Goal: Task Accomplishment & Management: Use online tool/utility

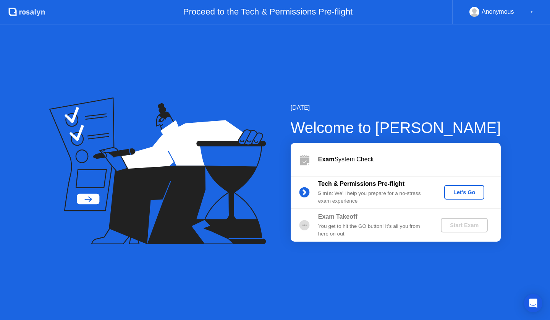
click at [458, 192] on div "Let's Go" at bounding box center [465, 192] width 34 height 6
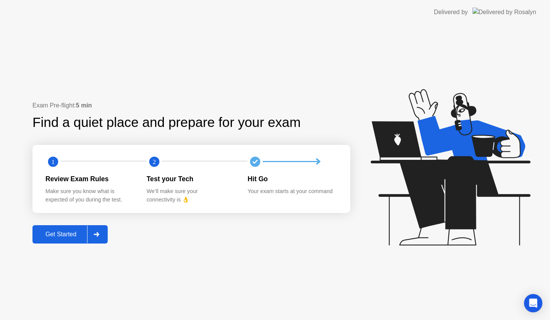
click at [61, 226] on button "Get Started" at bounding box center [69, 234] width 75 height 18
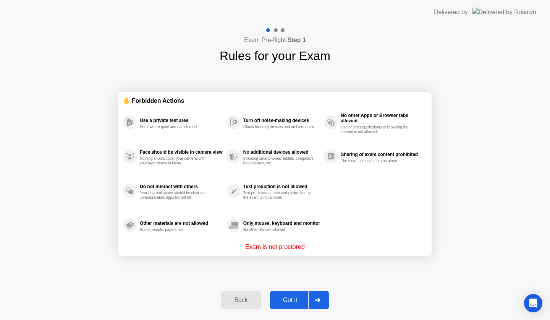
click at [296, 297] on div "Got it" at bounding box center [291, 300] width 36 height 7
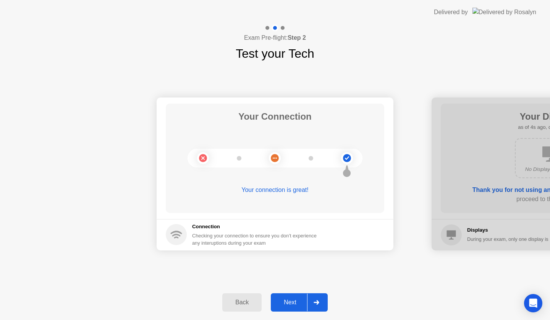
click at [286, 309] on button "Next" at bounding box center [299, 302] width 57 height 18
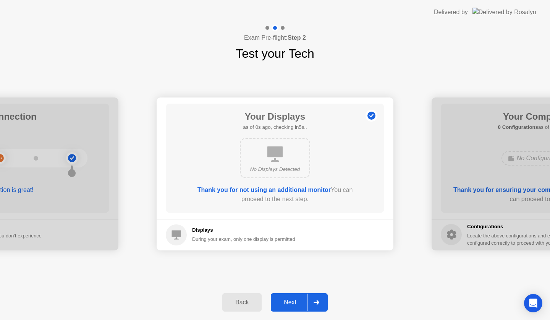
click at [298, 300] on div "Next" at bounding box center [290, 302] width 34 height 7
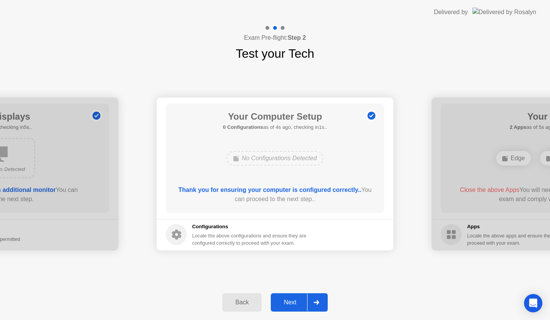
click at [301, 309] on button "Next" at bounding box center [299, 302] width 57 height 18
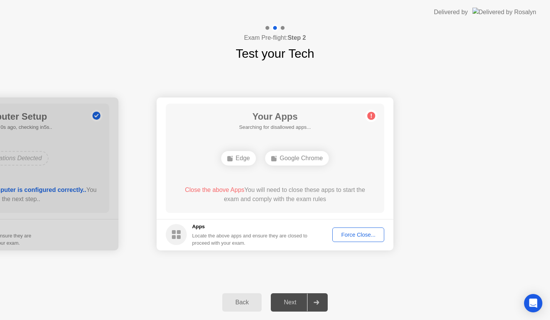
click at [369, 235] on div "Force Close..." at bounding box center [358, 235] width 47 height 6
click at [361, 234] on div "Force Close..." at bounding box center [358, 235] width 47 height 6
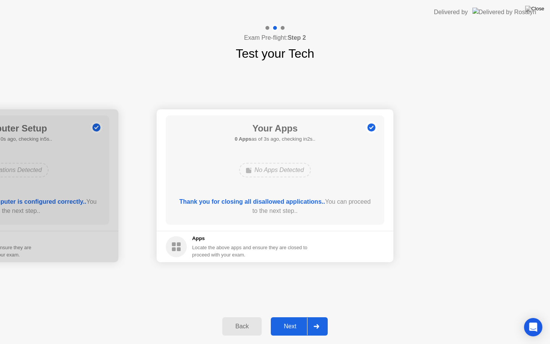
click at [283, 320] on div "Next" at bounding box center [290, 326] width 34 height 7
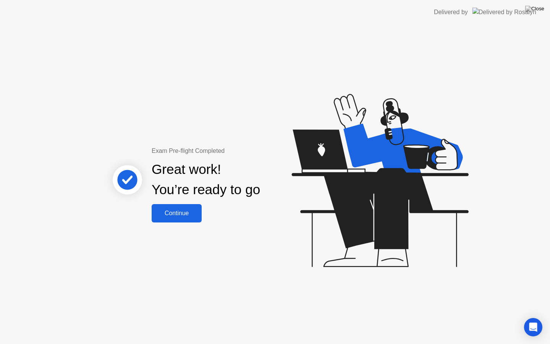
click at [183, 214] on div "Continue" at bounding box center [176, 213] width 45 height 7
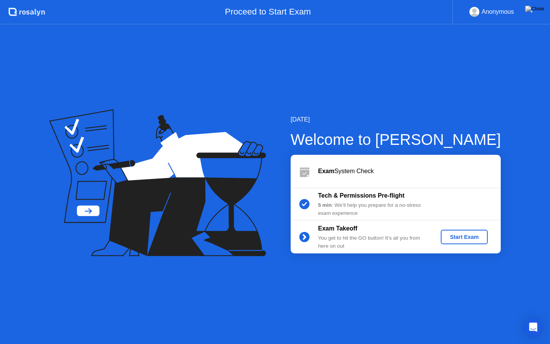
click at [454, 237] on div "Start Exam" at bounding box center [464, 237] width 41 height 6
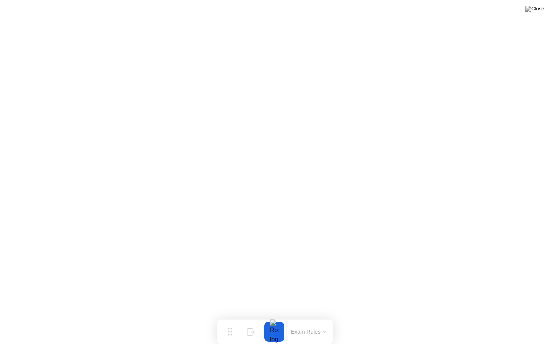
click at [534, 14] on button at bounding box center [535, 9] width 23 height 10
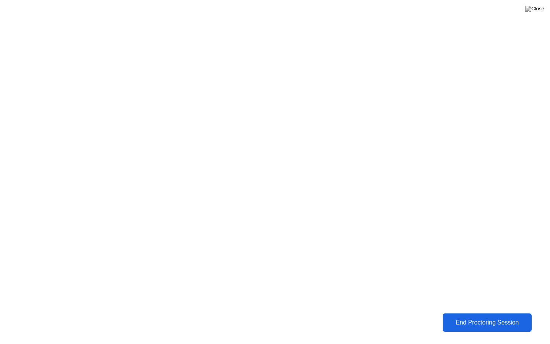
click at [480, 320] on div "End Proctoring Session" at bounding box center [487, 322] width 85 height 7
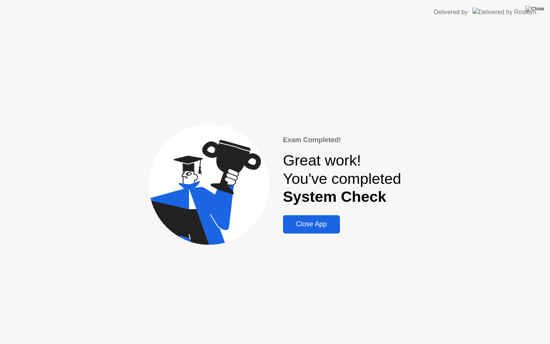
click at [318, 226] on div "Close App" at bounding box center [312, 224] width 52 height 8
